Goal: Transaction & Acquisition: Book appointment/travel/reservation

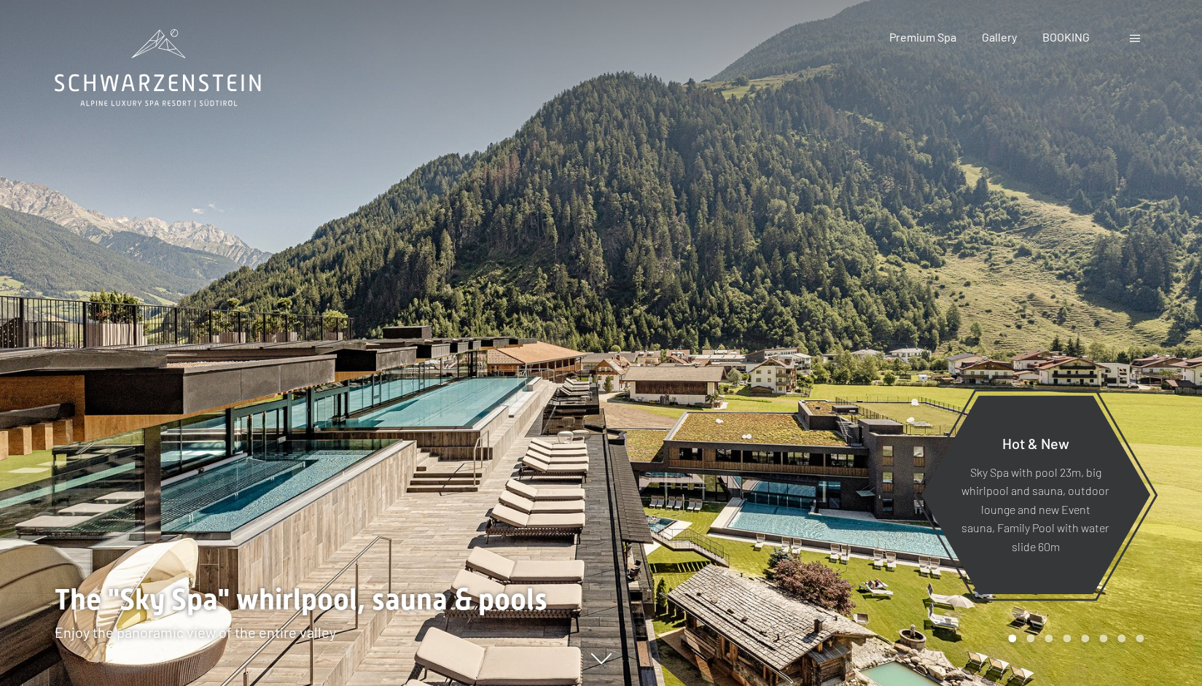
click at [590, 357] on div at bounding box center [300, 343] width 601 height 686
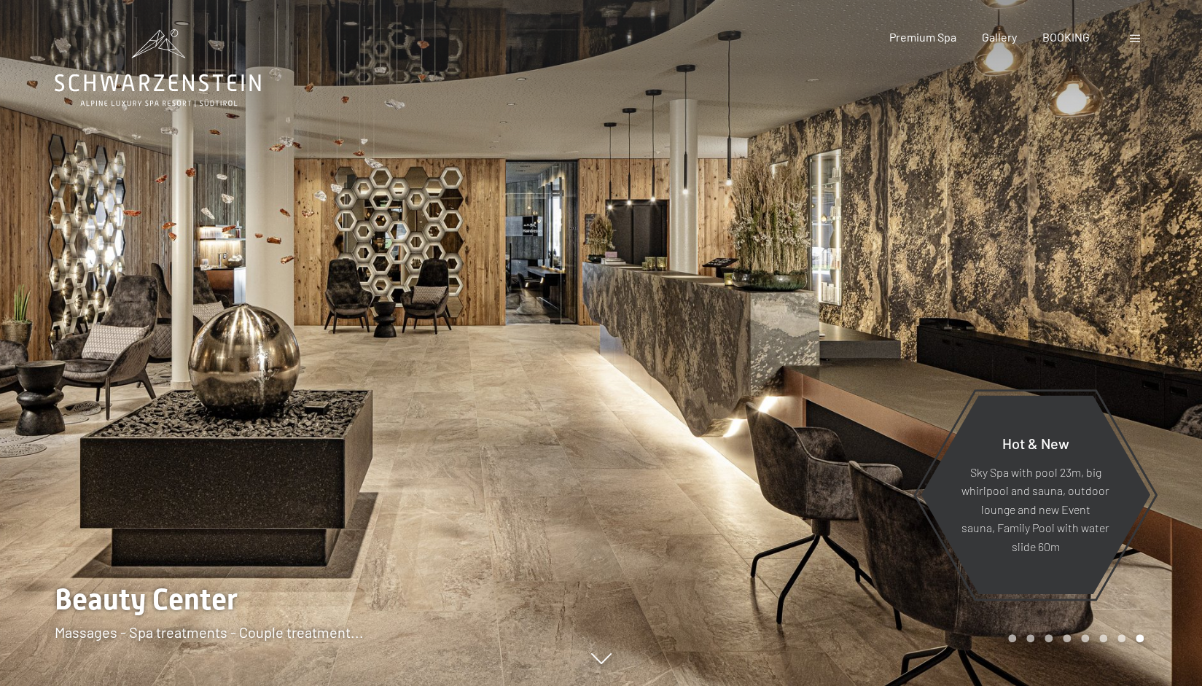
click at [590, 357] on div at bounding box center [300, 343] width 601 height 686
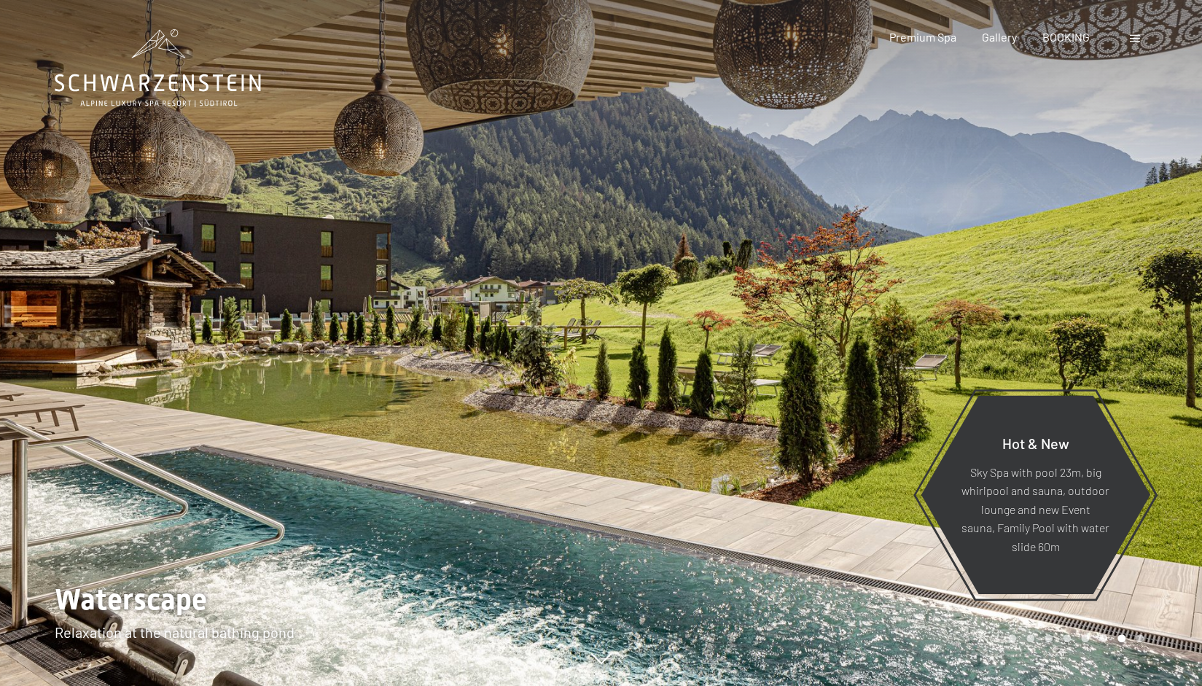
click at [590, 357] on div at bounding box center [300, 343] width 601 height 686
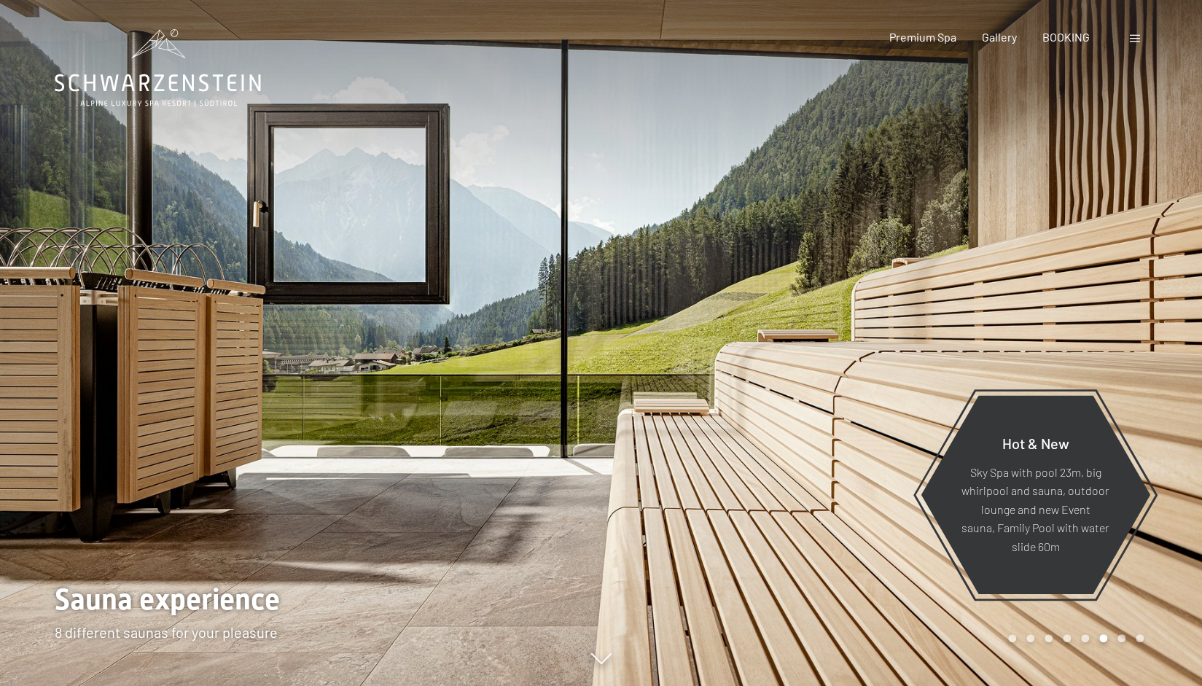
click at [590, 357] on div at bounding box center [300, 343] width 601 height 686
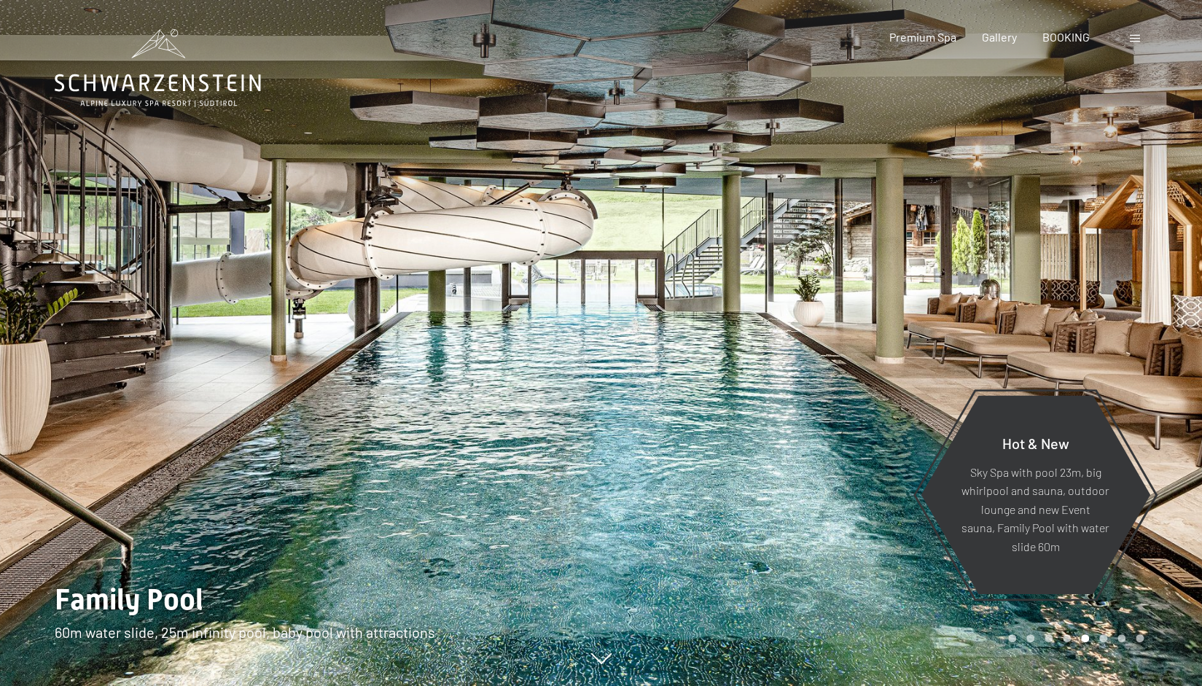
click at [590, 357] on div at bounding box center [300, 343] width 601 height 686
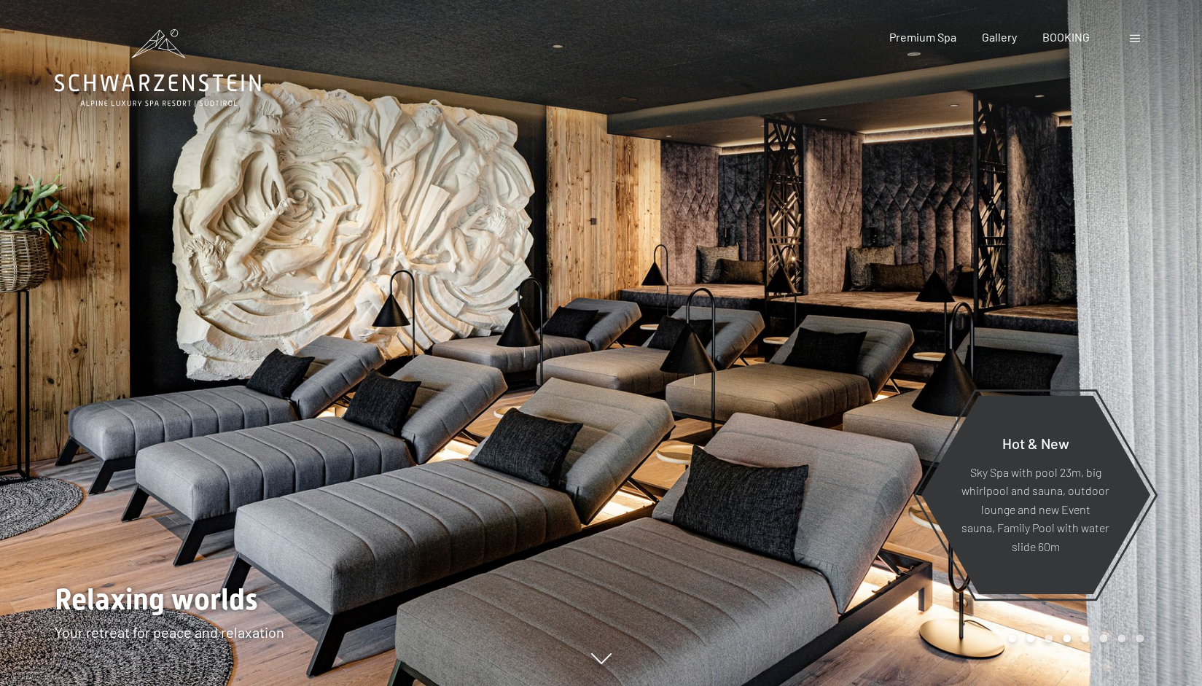
click at [590, 357] on div at bounding box center [300, 343] width 601 height 686
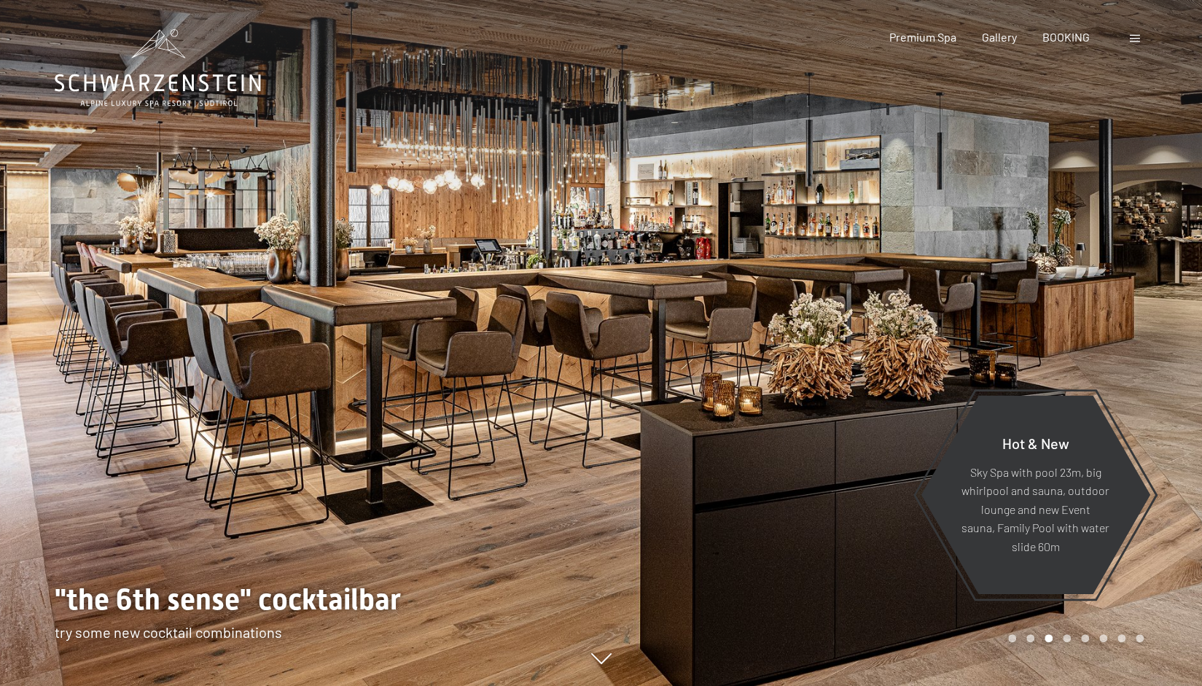
click at [590, 357] on div at bounding box center [300, 343] width 601 height 686
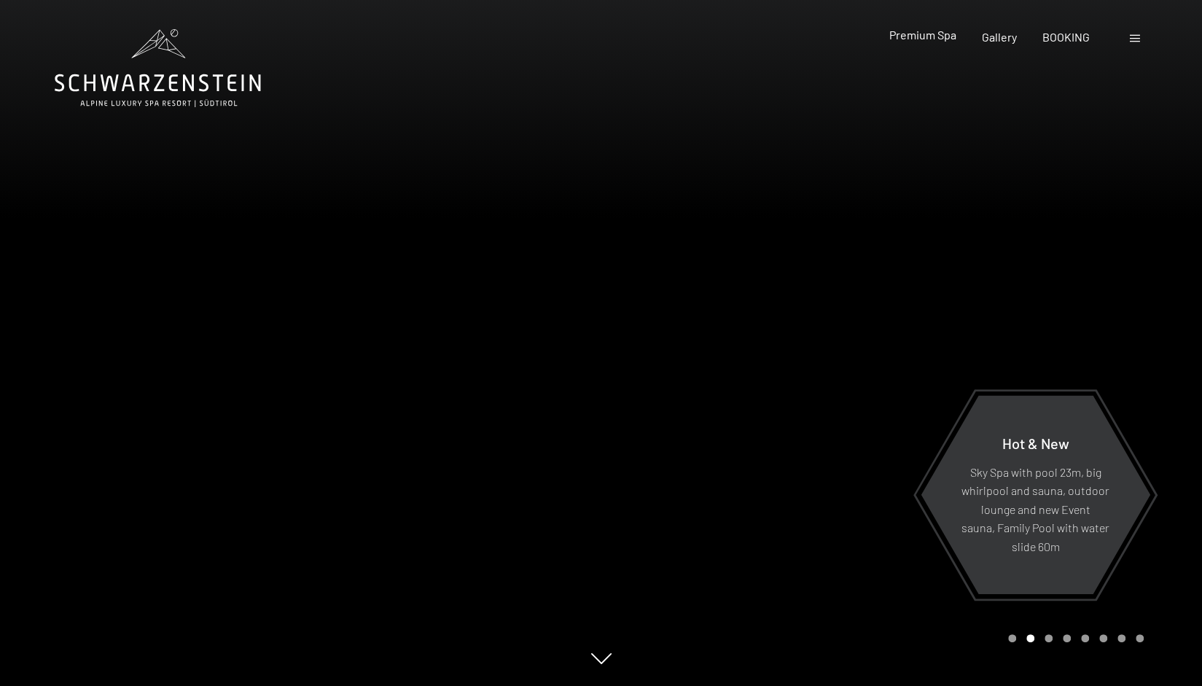
click at [920, 36] on span "Premium Spa" at bounding box center [921, 35] width 67 height 14
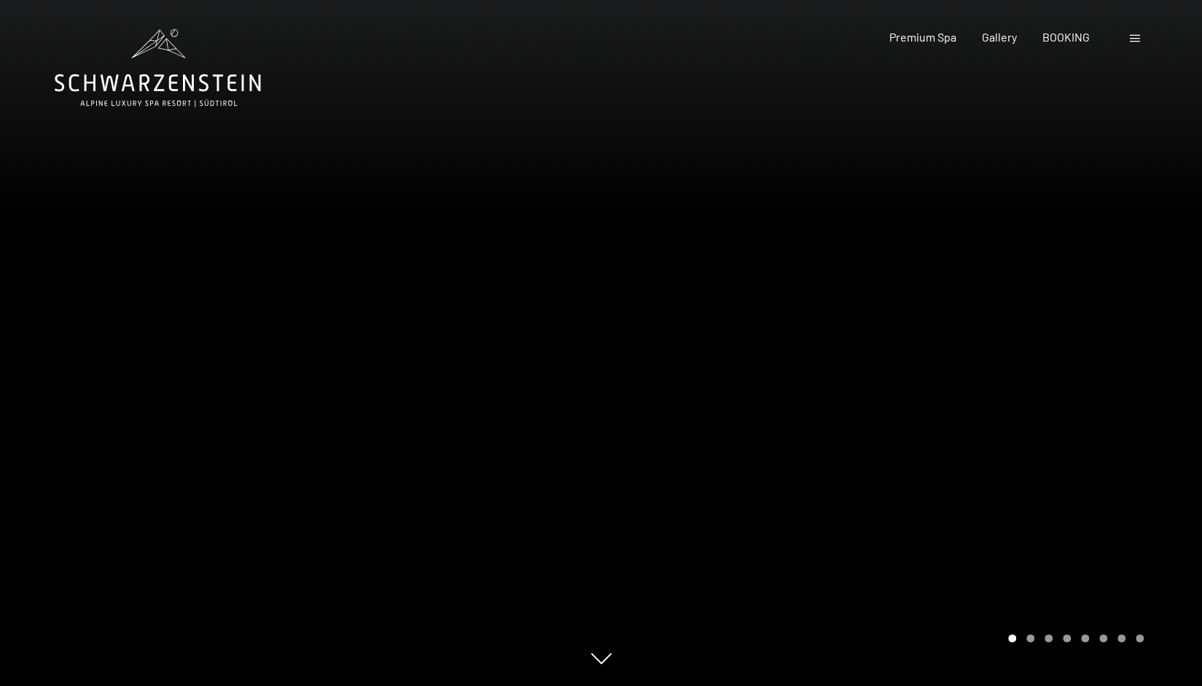
click at [652, 352] on div at bounding box center [901, 343] width 601 height 686
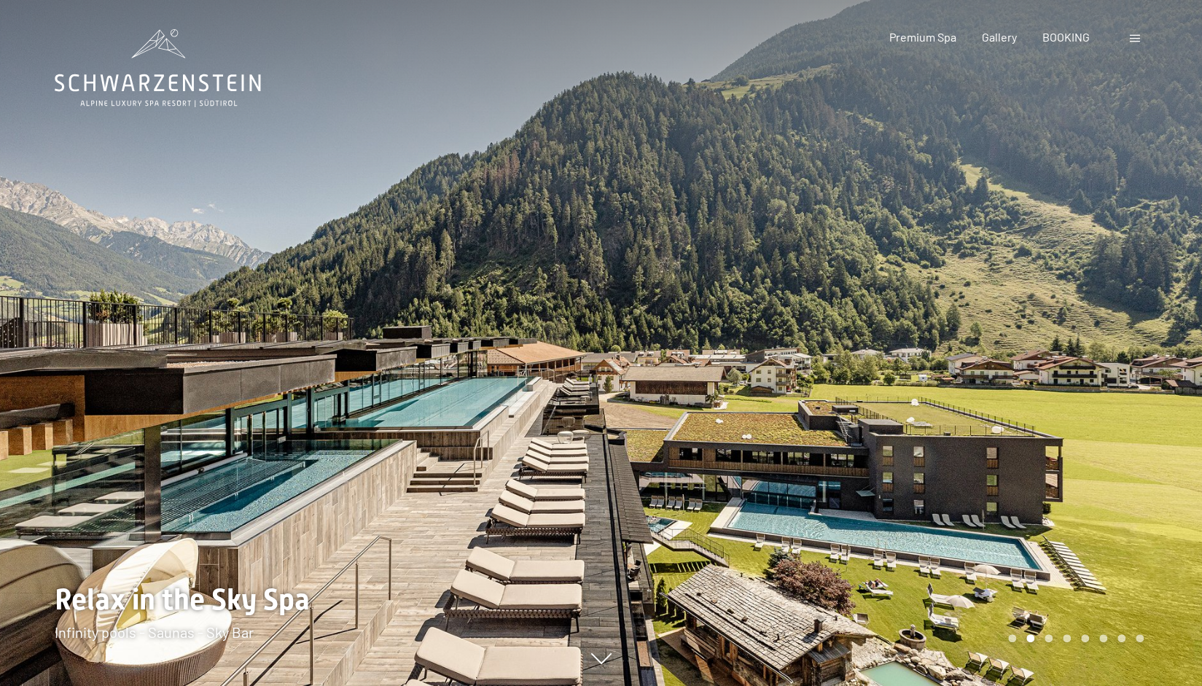
click at [652, 352] on div at bounding box center [901, 343] width 601 height 686
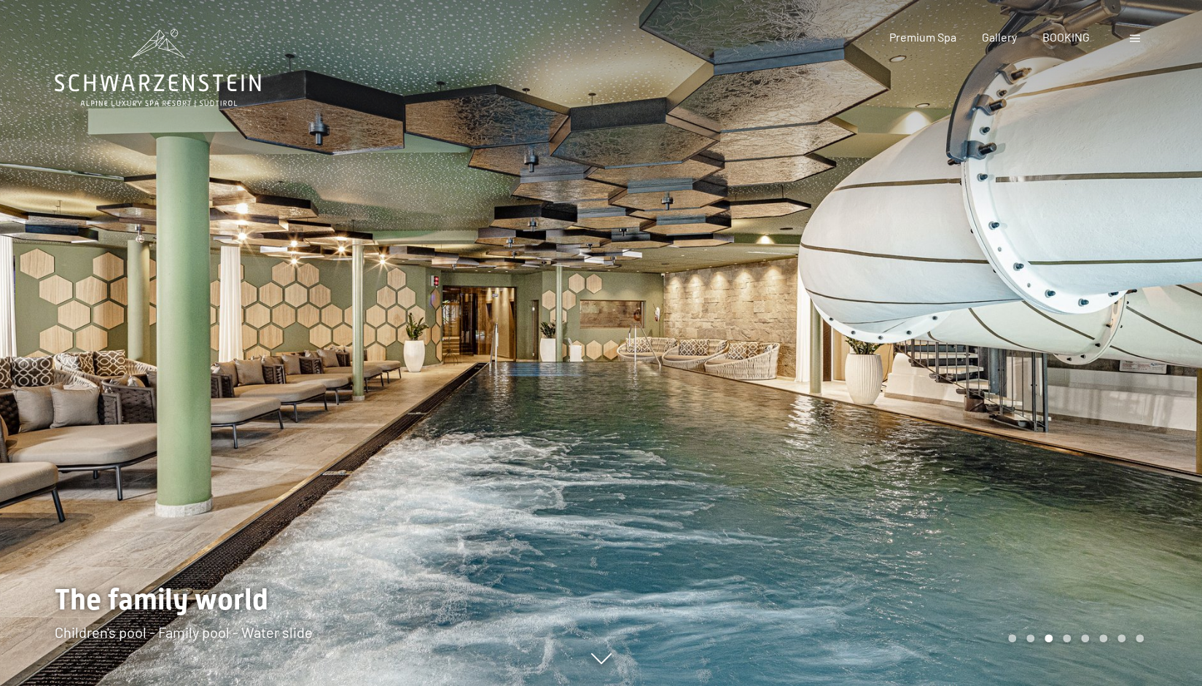
click at [652, 352] on div at bounding box center [901, 343] width 601 height 686
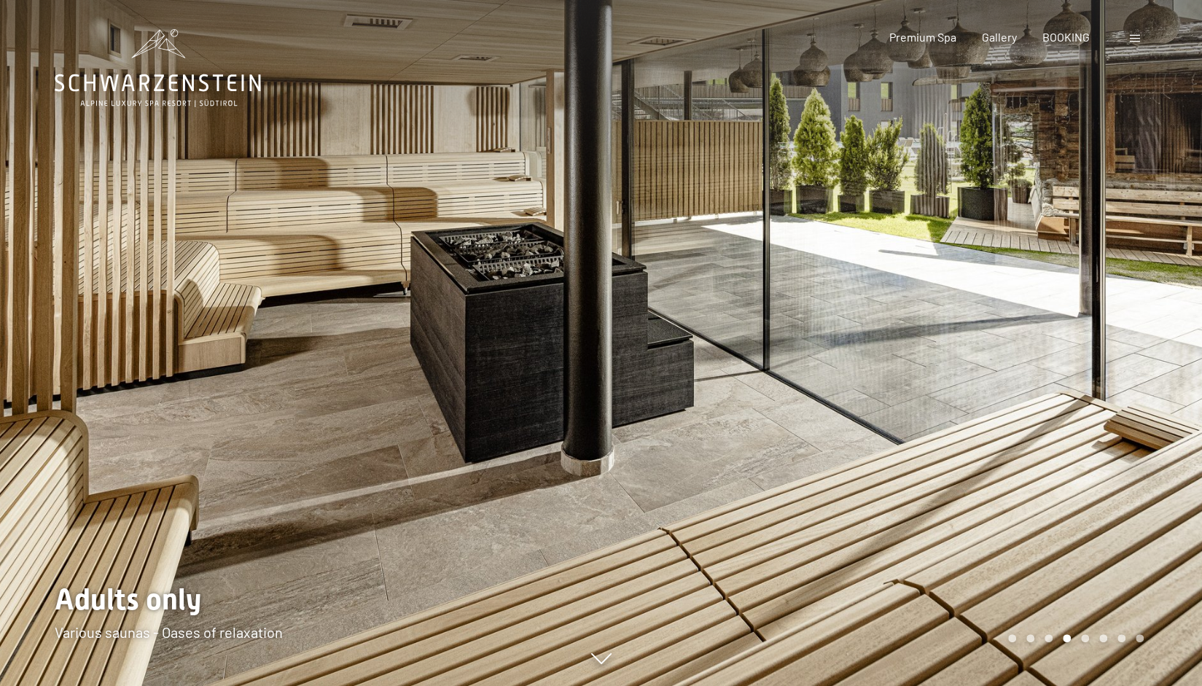
click at [652, 352] on div at bounding box center [901, 343] width 601 height 686
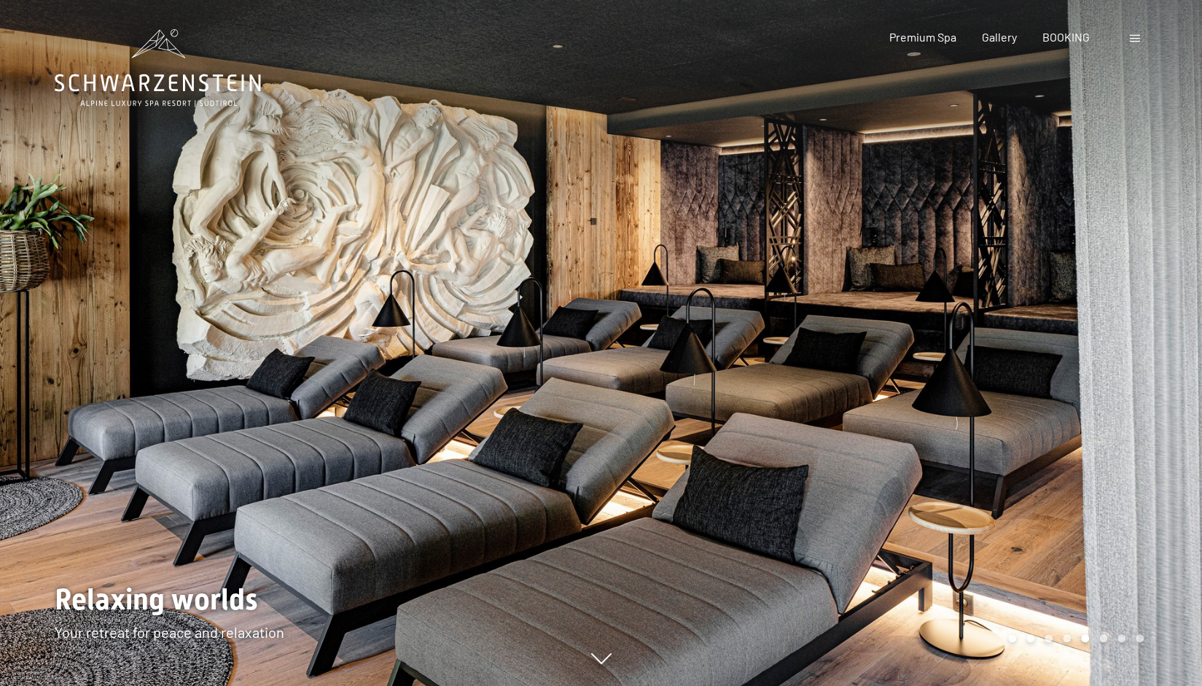
click at [652, 352] on div at bounding box center [901, 343] width 601 height 686
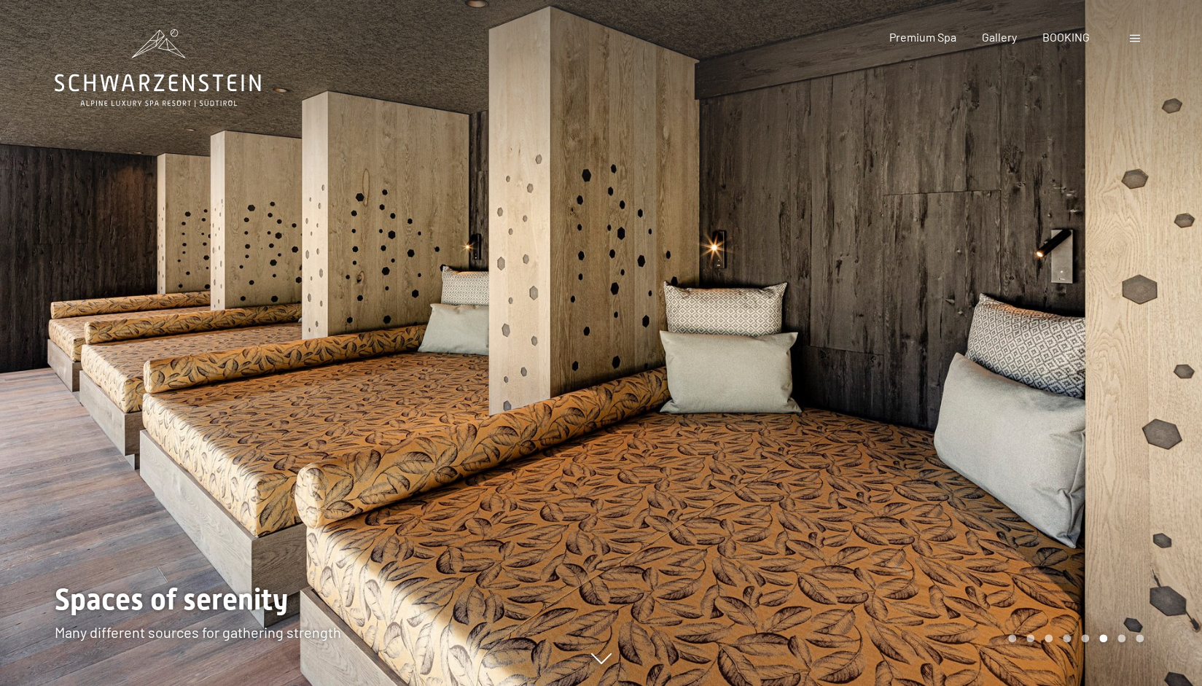
click at [652, 352] on div at bounding box center [901, 343] width 601 height 686
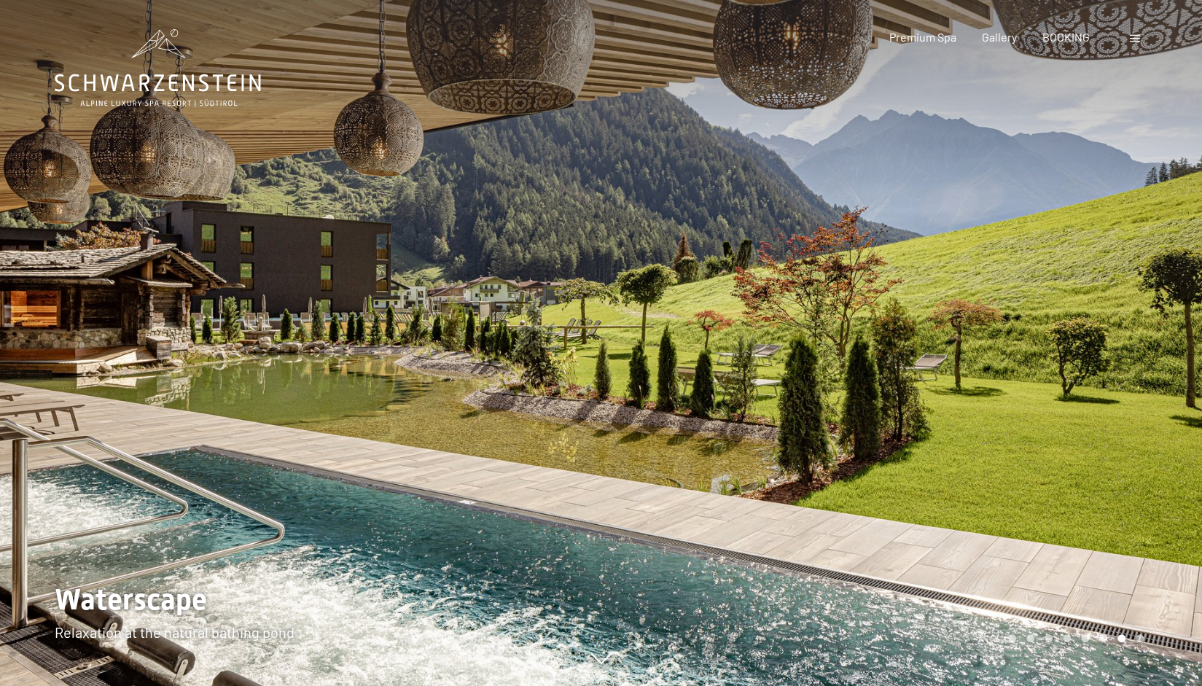
click at [652, 352] on div at bounding box center [901, 343] width 601 height 686
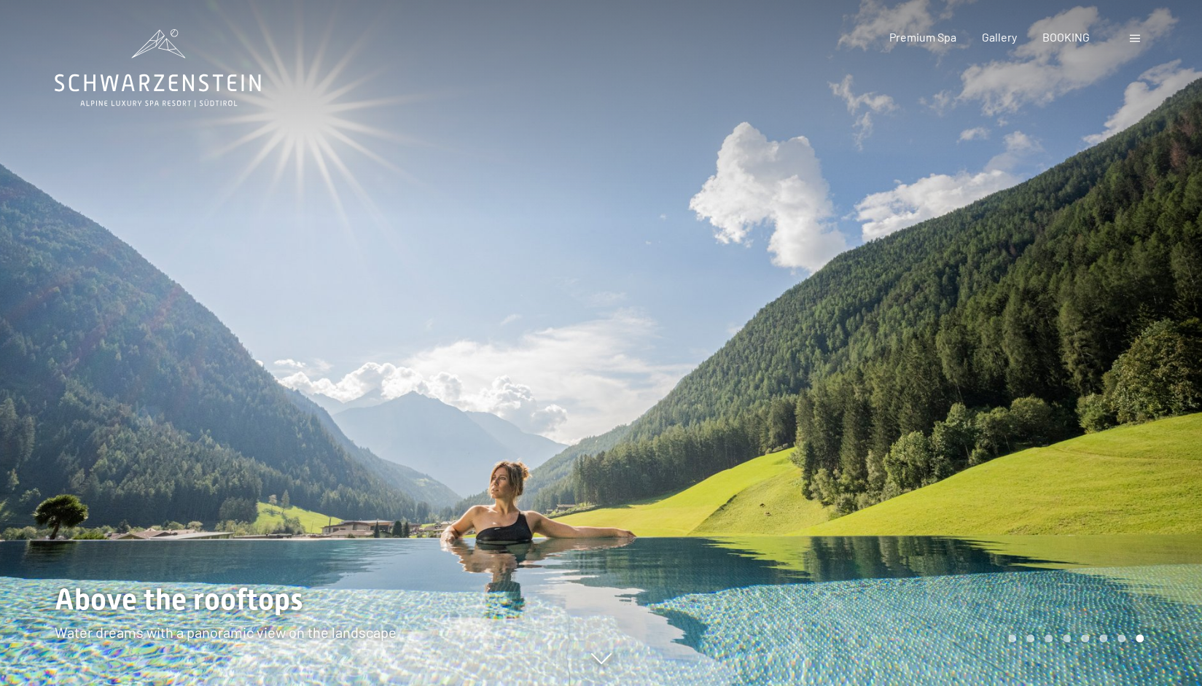
click at [652, 352] on div at bounding box center [901, 343] width 601 height 686
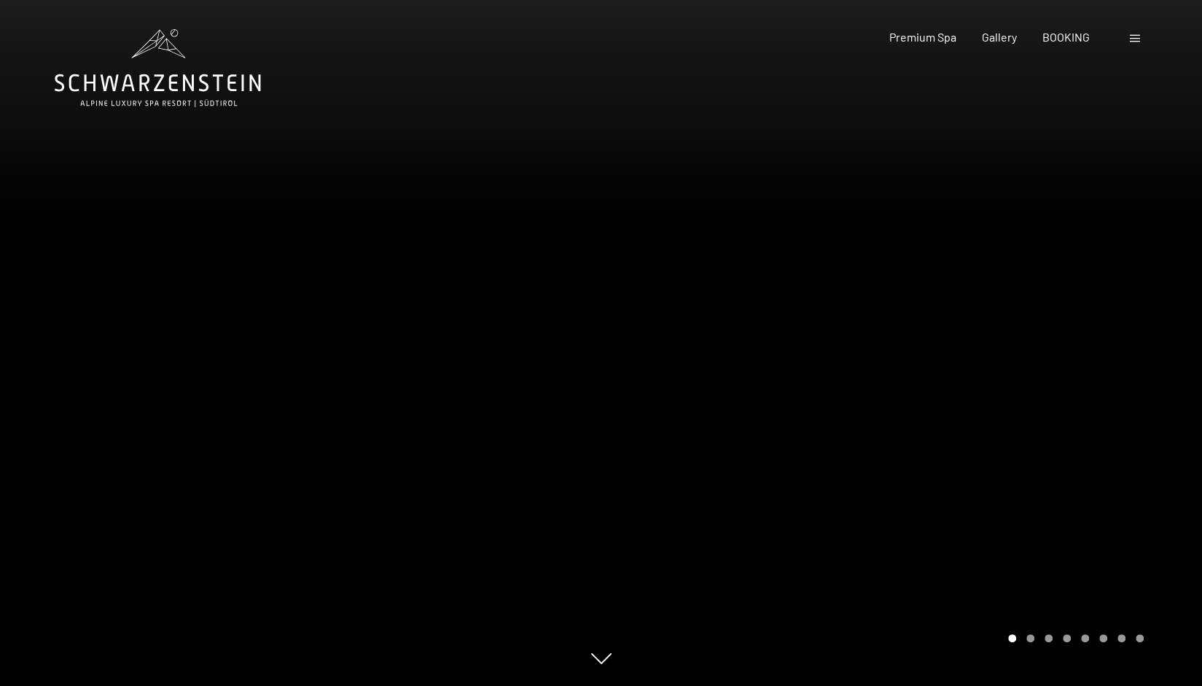
click at [652, 352] on div at bounding box center [901, 343] width 601 height 686
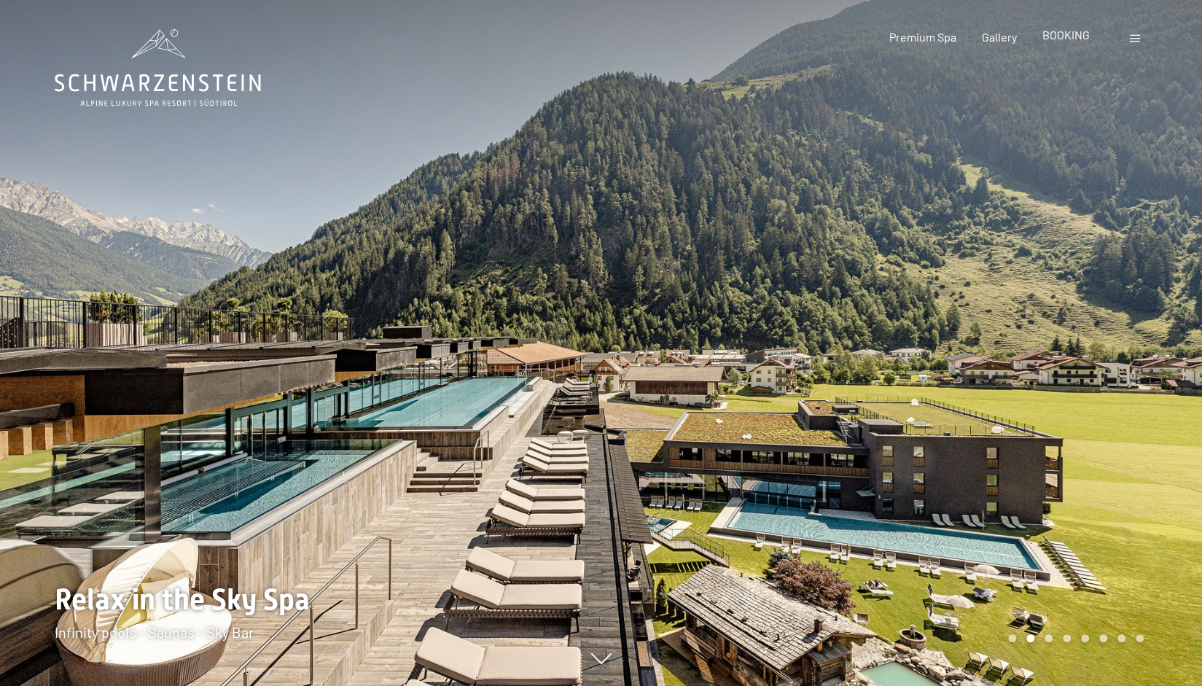
click at [1057, 38] on span "BOOKING" at bounding box center [1065, 35] width 47 height 14
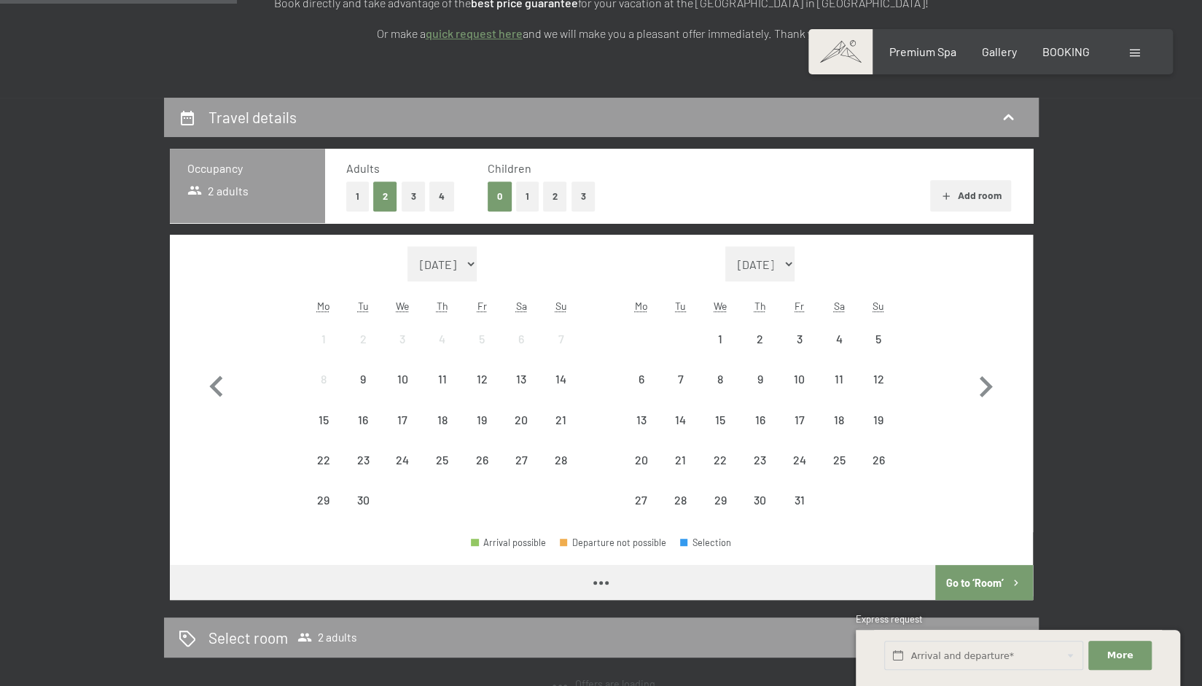
scroll to position [292, 0]
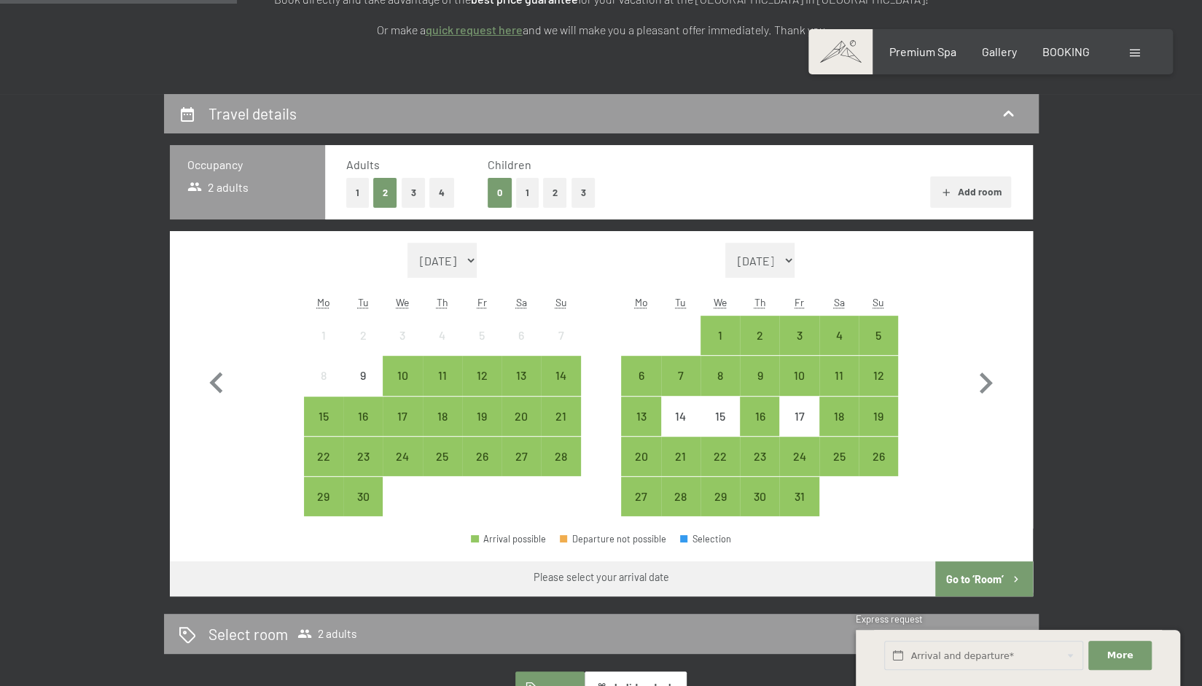
click at [795, 257] on select "October 2025 November 2025 December 2025 January 2026 February 2026 March 2026 …" at bounding box center [760, 260] width 70 height 35
select select "2025-12-01"
select select "2026-01-01"
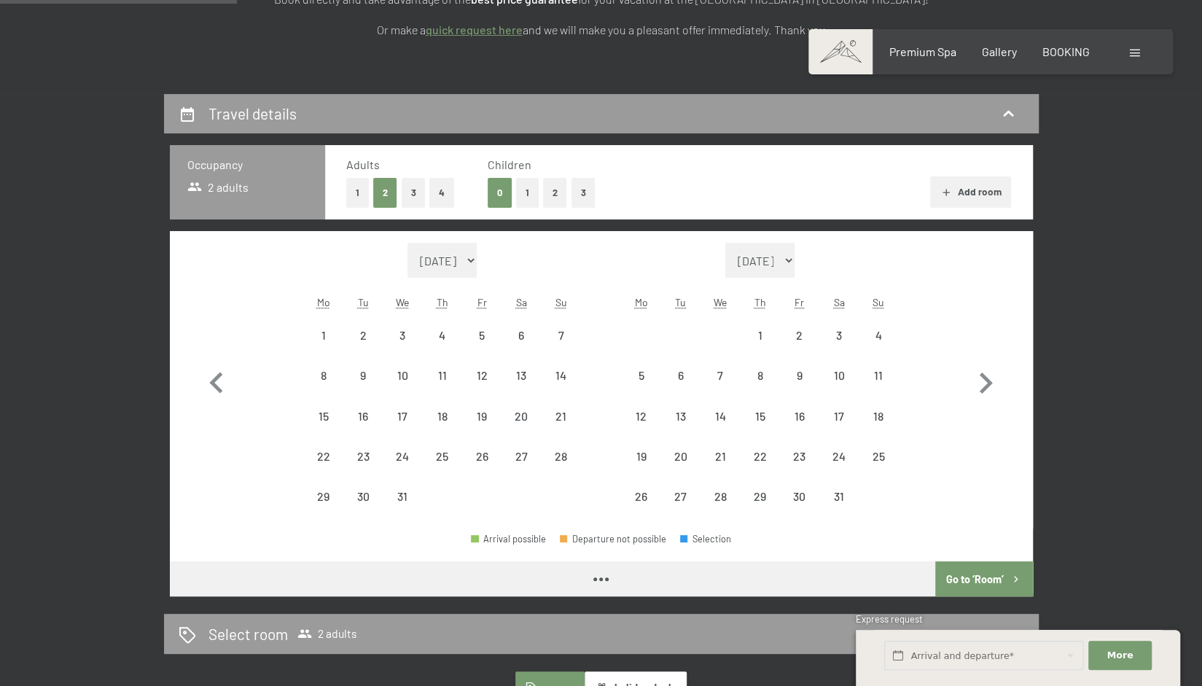
select select "2025-12-01"
select select "2026-01-01"
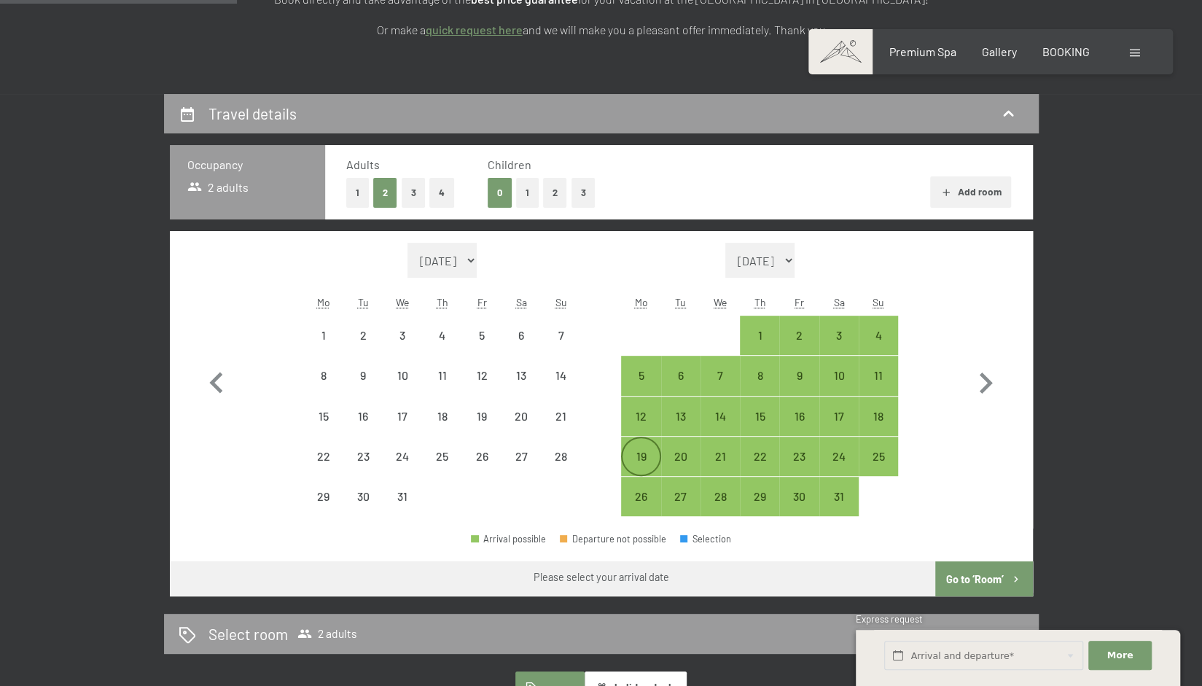
select select "2025-12-01"
select select "2026-01-01"
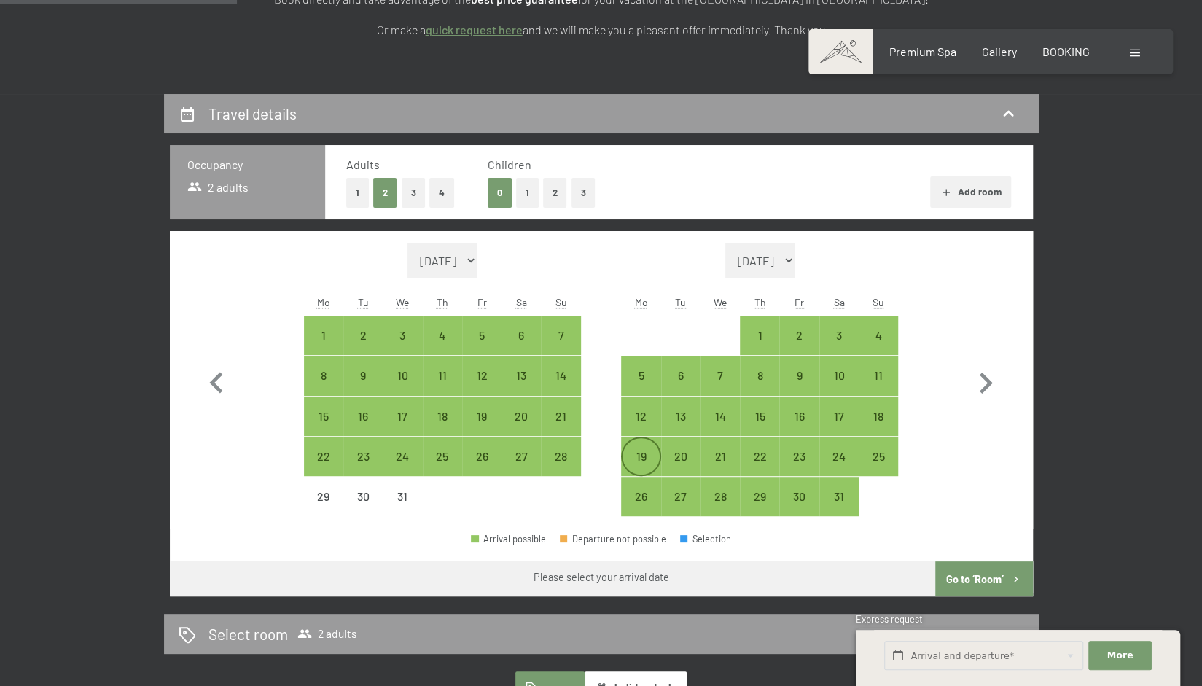
click at [634, 459] on div "19" at bounding box center [640, 468] width 36 height 36
select select "2025-12-01"
select select "2026-01-01"
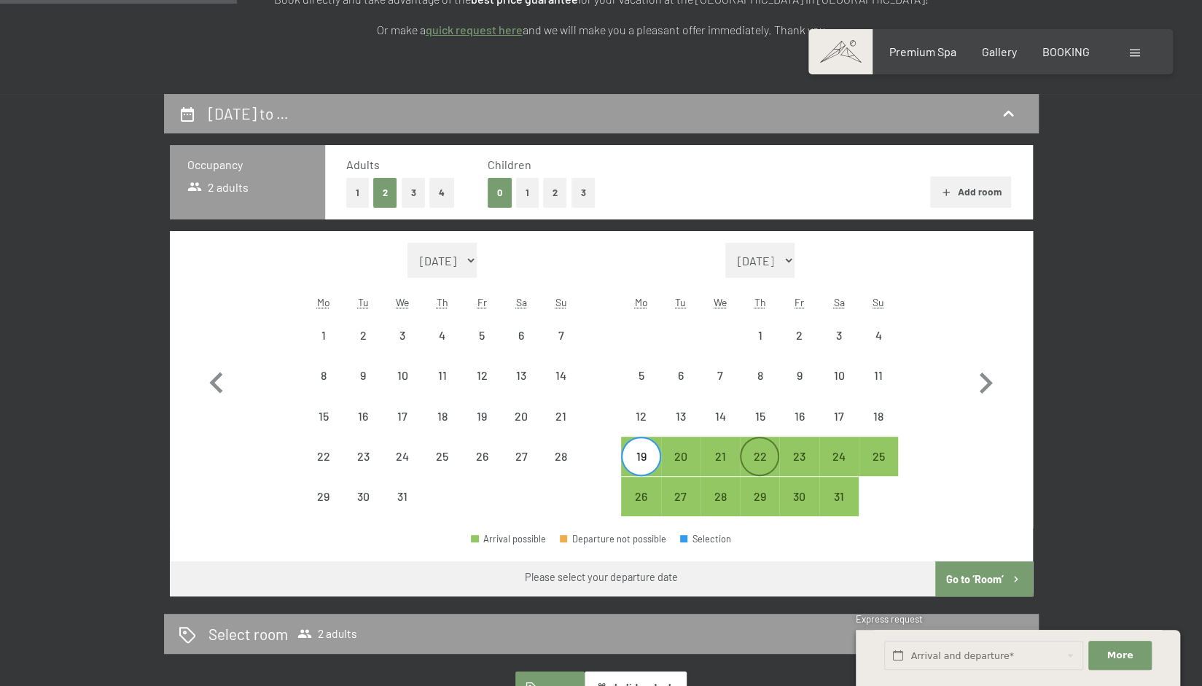
click at [759, 461] on div "22" at bounding box center [759, 468] width 36 height 36
select select "2025-12-01"
select select "2026-01-01"
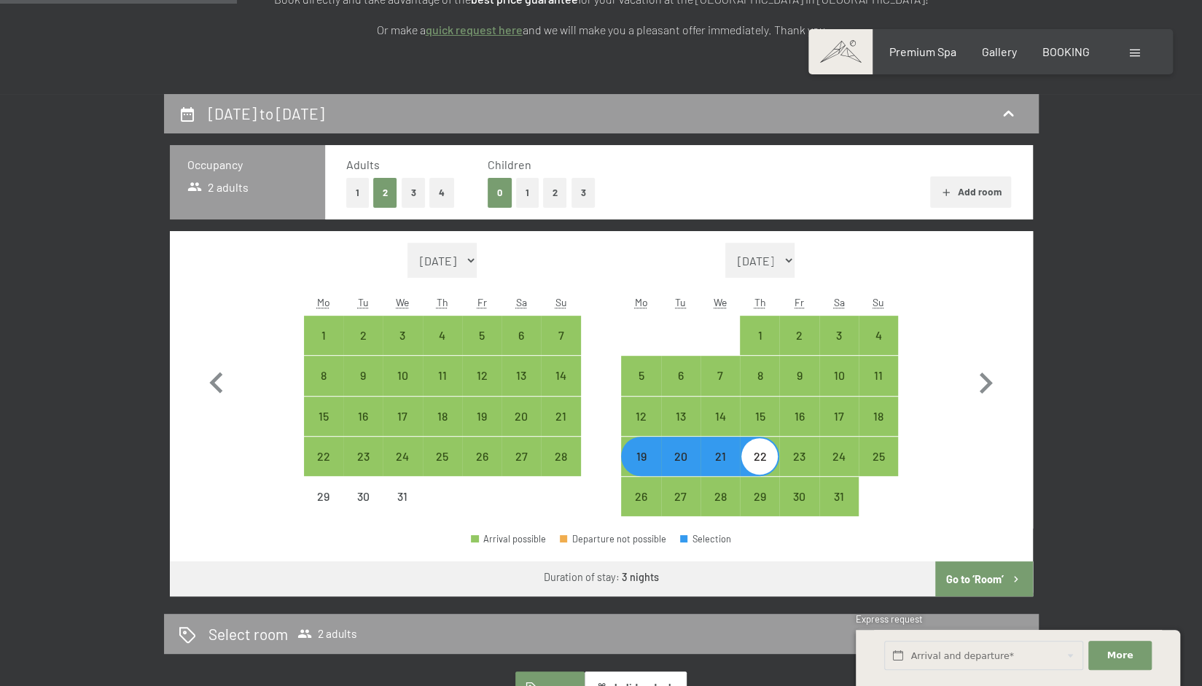
click at [991, 582] on button "Go to ‘Room’" at bounding box center [983, 578] width 97 height 35
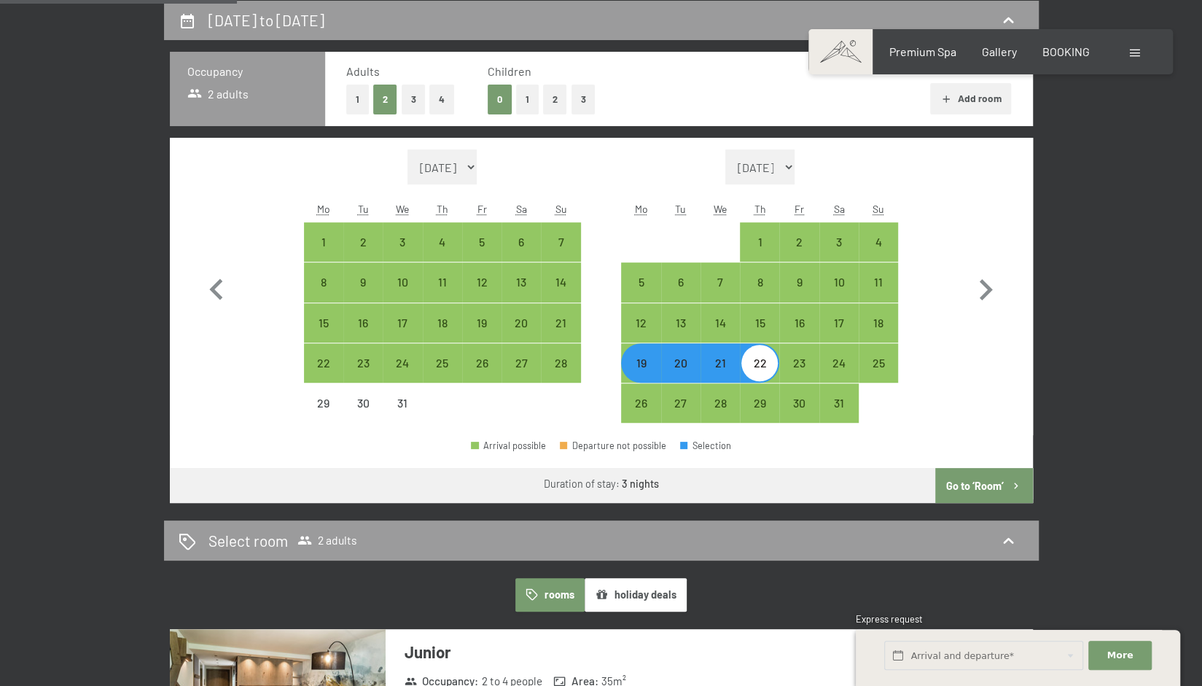
select select "2025-12-01"
select select "2026-01-01"
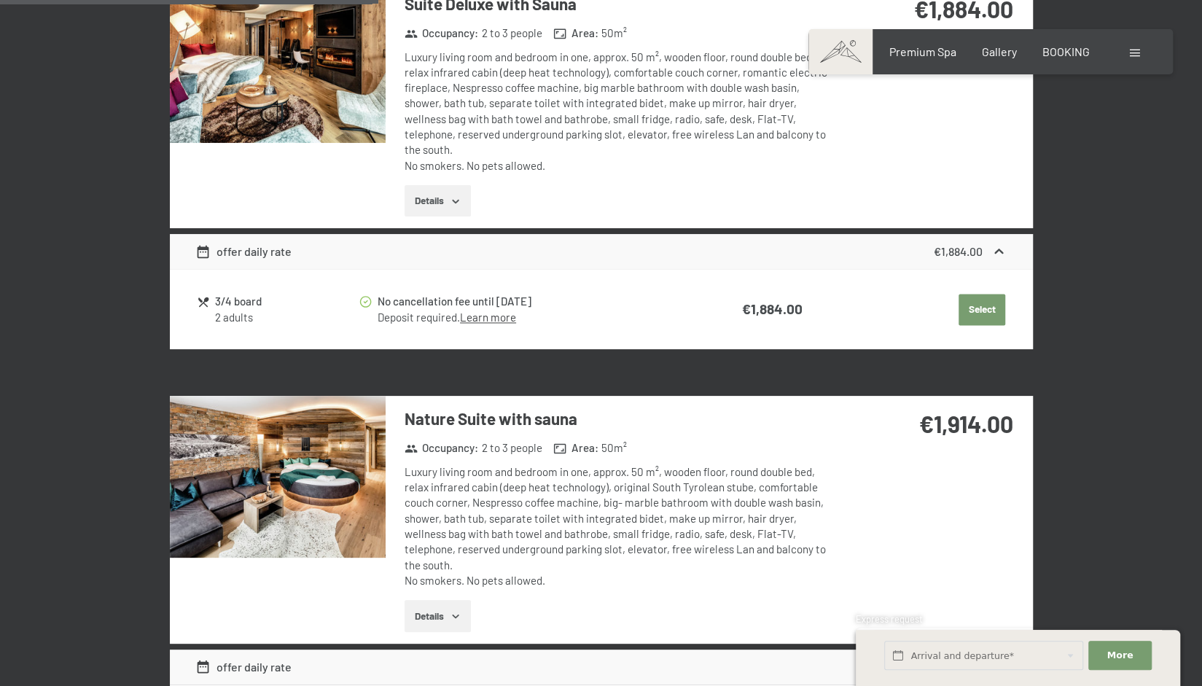
scroll to position [1405, 0]
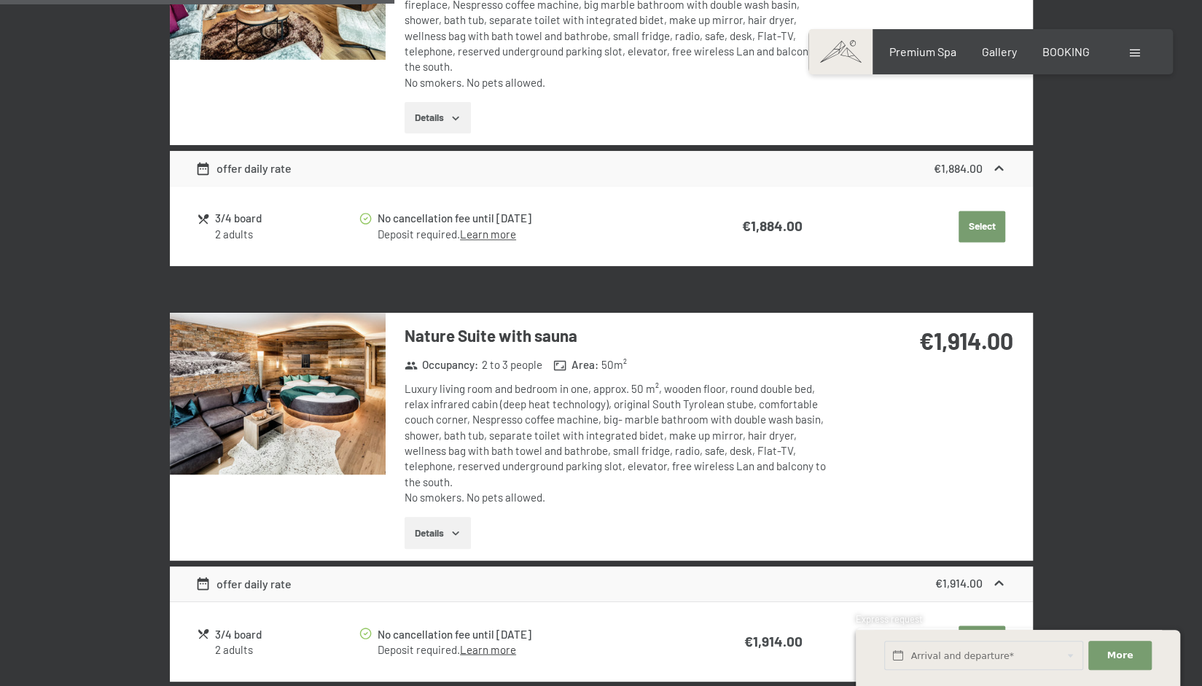
click at [278, 375] on img at bounding box center [278, 394] width 216 height 162
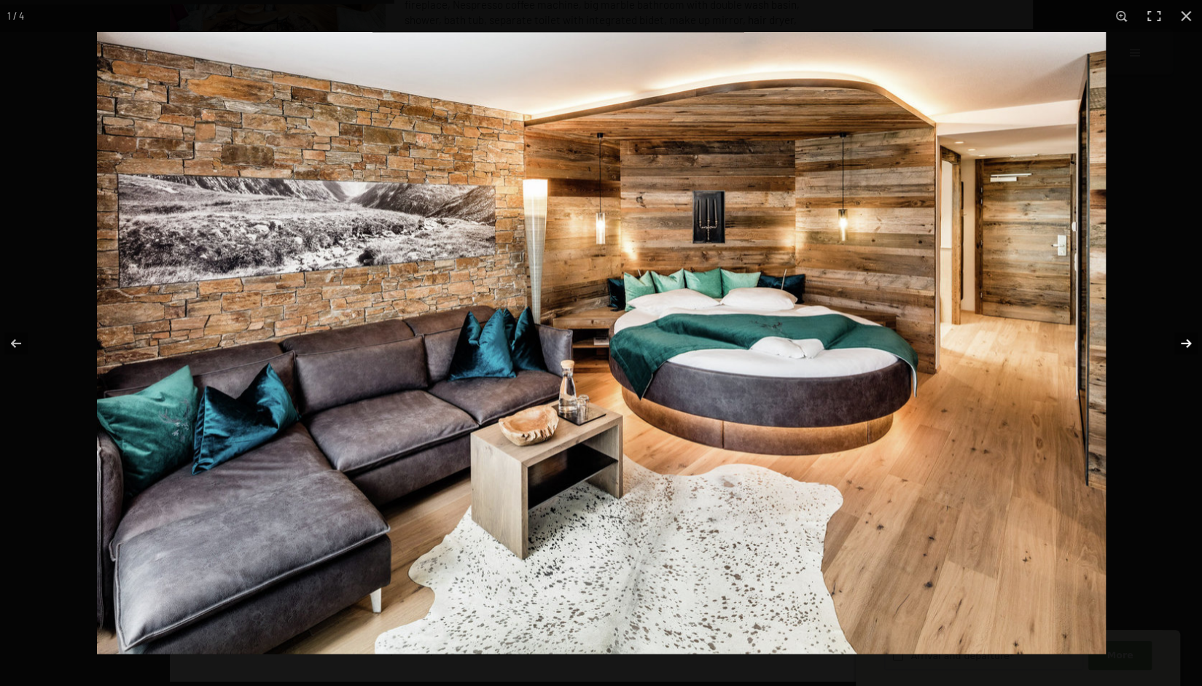
click at [1189, 344] on button "button" at bounding box center [1176, 343] width 51 height 73
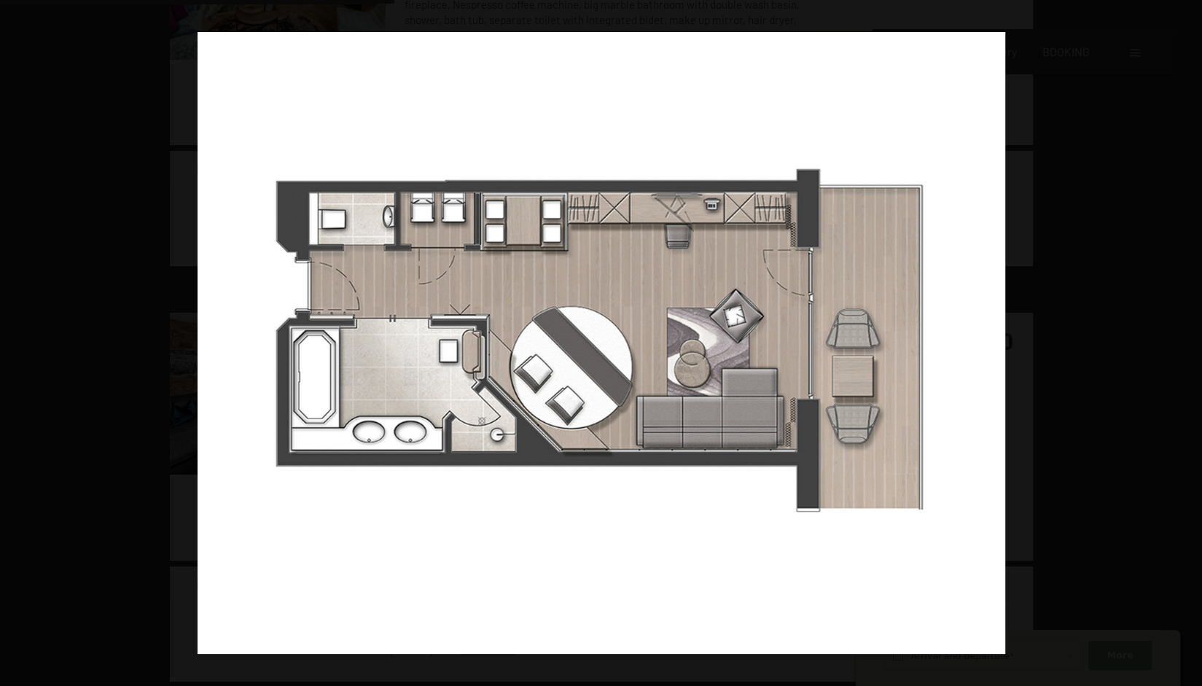
click at [1189, 344] on button "button" at bounding box center [1176, 343] width 51 height 73
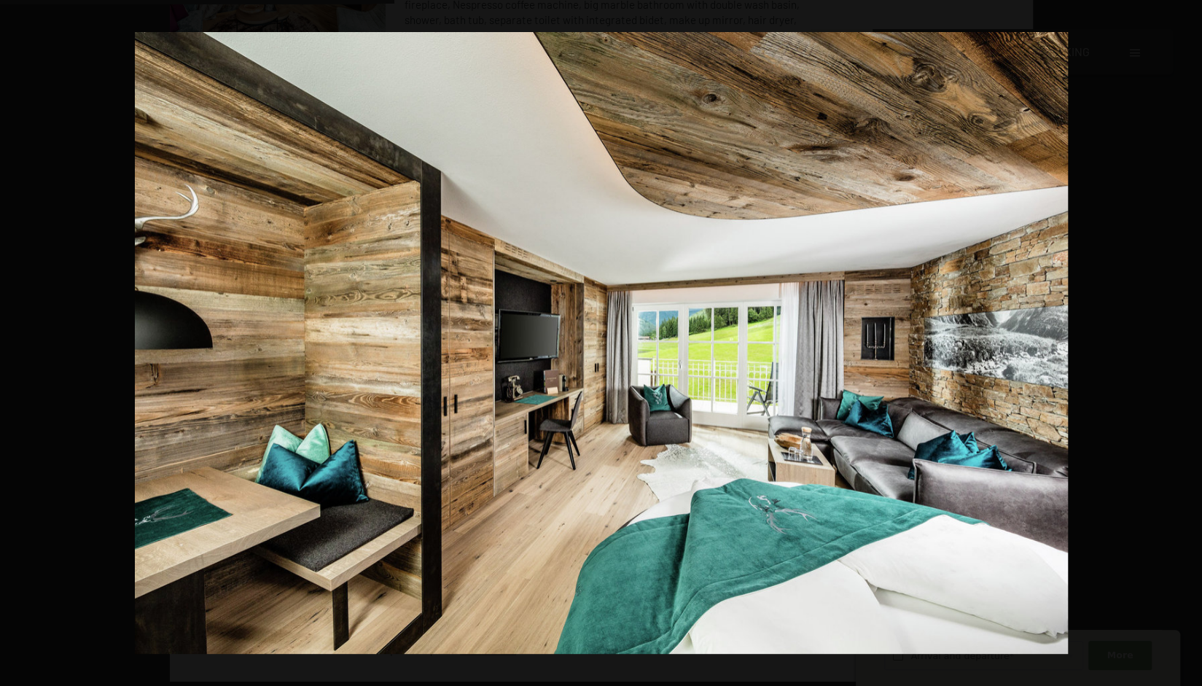
click at [1189, 344] on button "button" at bounding box center [1176, 343] width 51 height 73
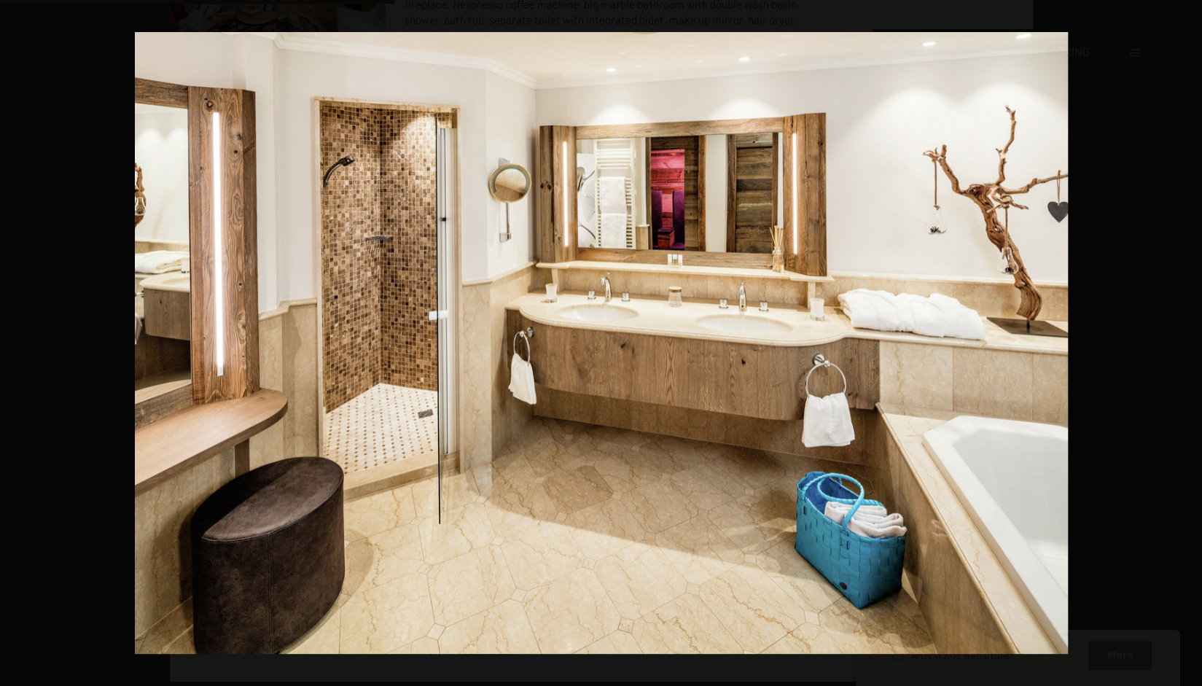
click at [1189, 344] on button "button" at bounding box center [1176, 343] width 51 height 73
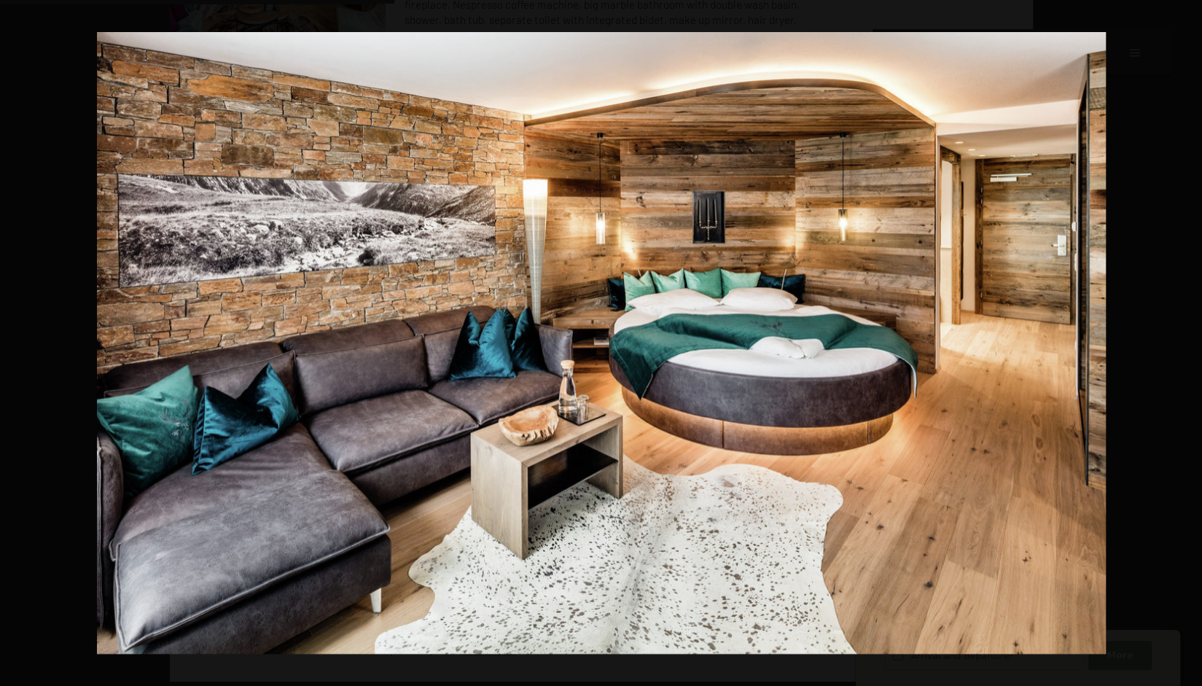
click at [1189, 344] on button "button" at bounding box center [1176, 343] width 51 height 73
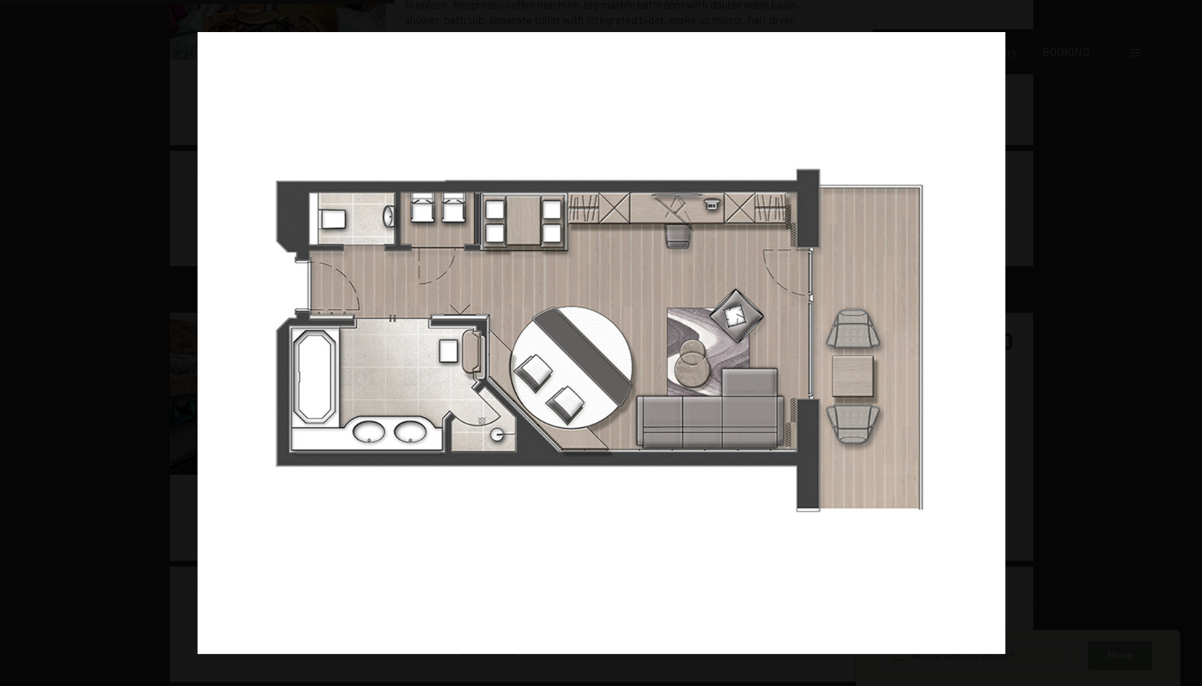
click at [1189, 344] on button "button" at bounding box center [1176, 343] width 51 height 73
